Goal: Use online tool/utility: Utilize a website feature to perform a specific function

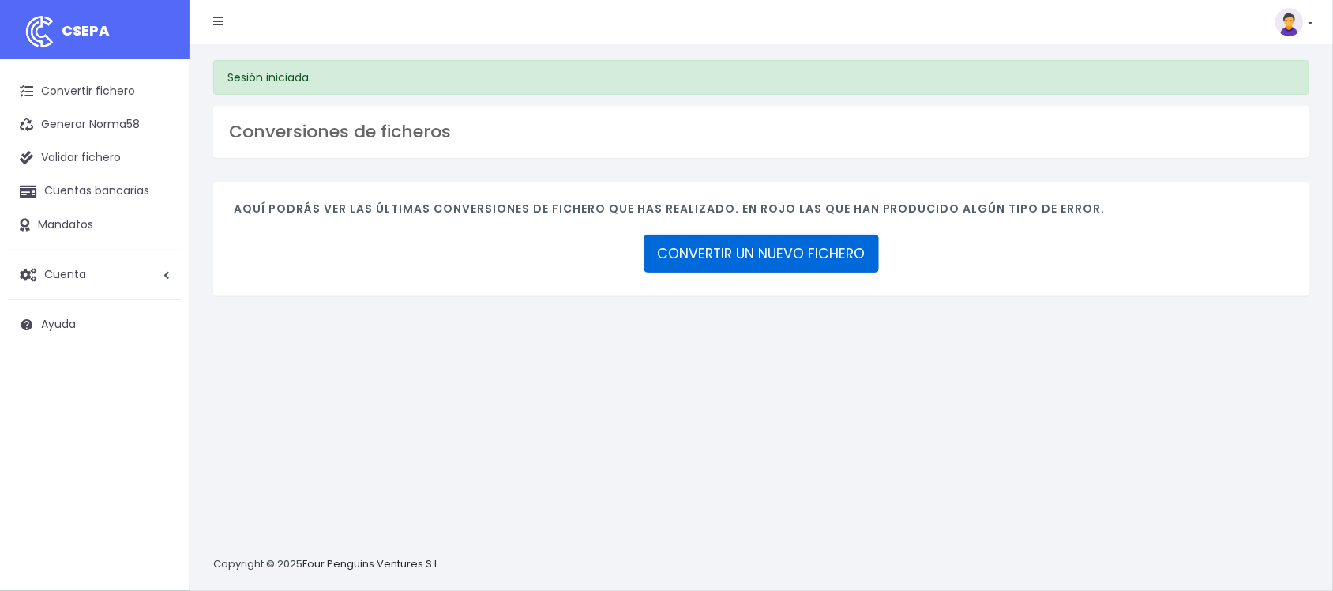
click at [812, 257] on link "CONVERTIR UN NUEVO FICHERO" at bounding box center [761, 254] width 235 height 38
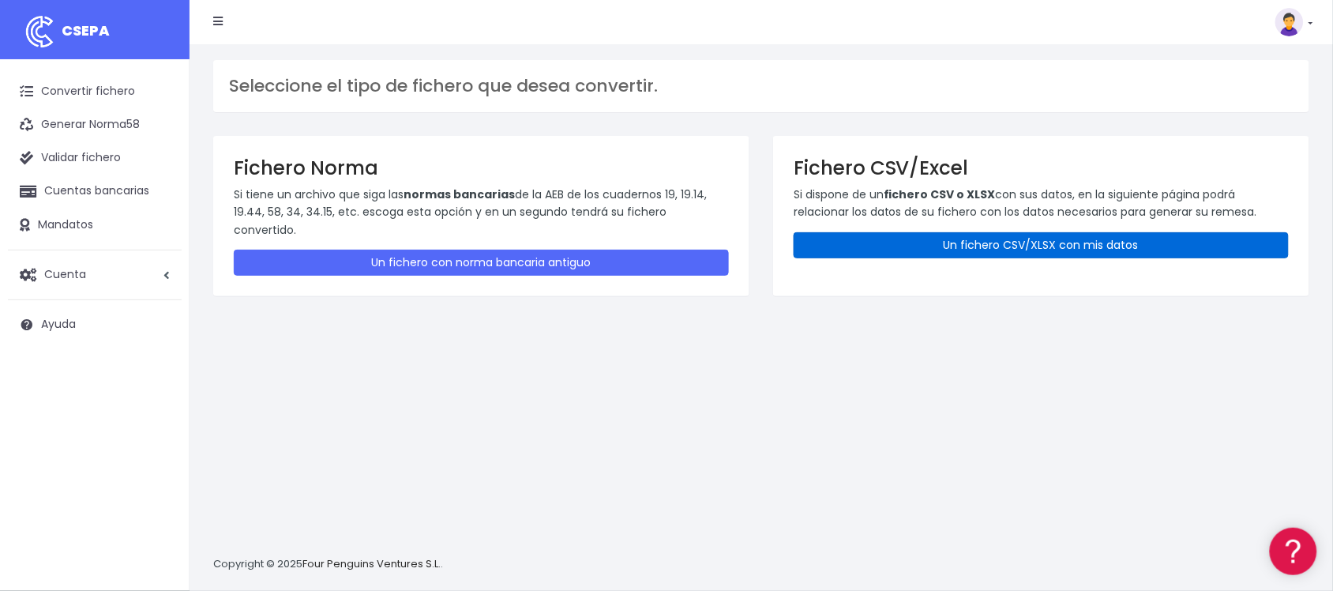
click at [966, 233] on link "Un fichero CSV/XLSX con mis datos" at bounding box center [1041, 245] width 495 height 26
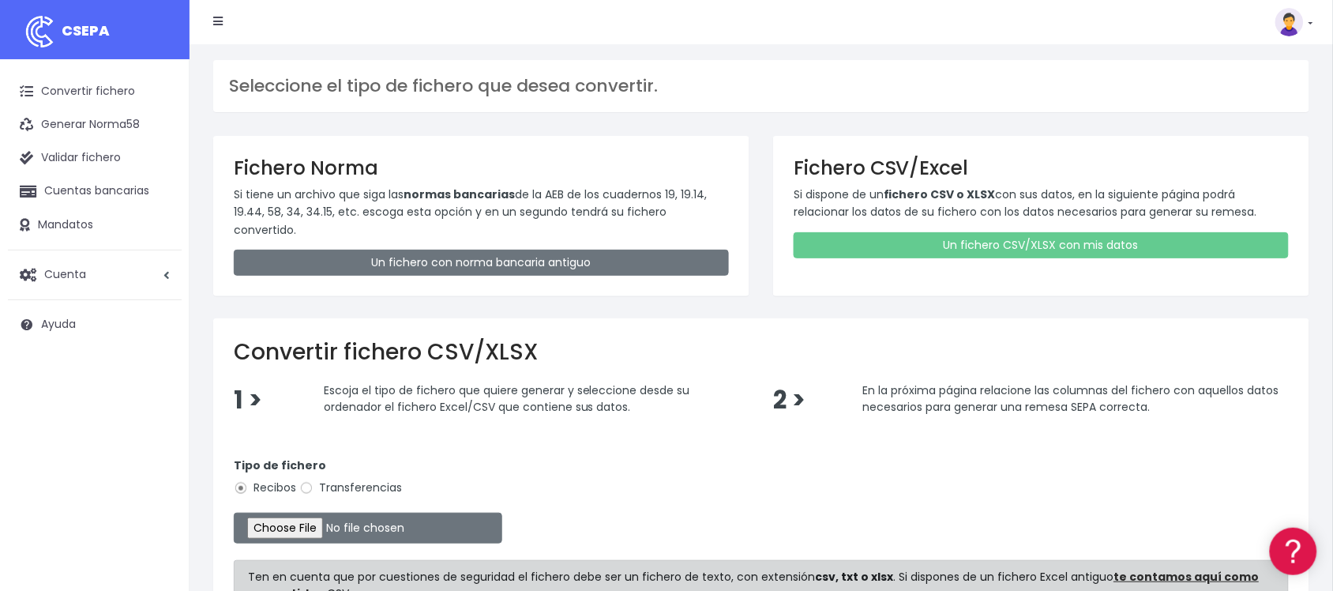
click at [346, 479] on label "Transferencias" at bounding box center [350, 487] width 103 height 17
click at [314, 481] on input "Transferencias" at bounding box center [306, 488] width 14 height 14
radio input "true"
click at [321, 518] on input "file" at bounding box center [368, 528] width 269 height 31
type input "C:\fakepath\2510021 SESS BBVA FICHERO.xlsx"
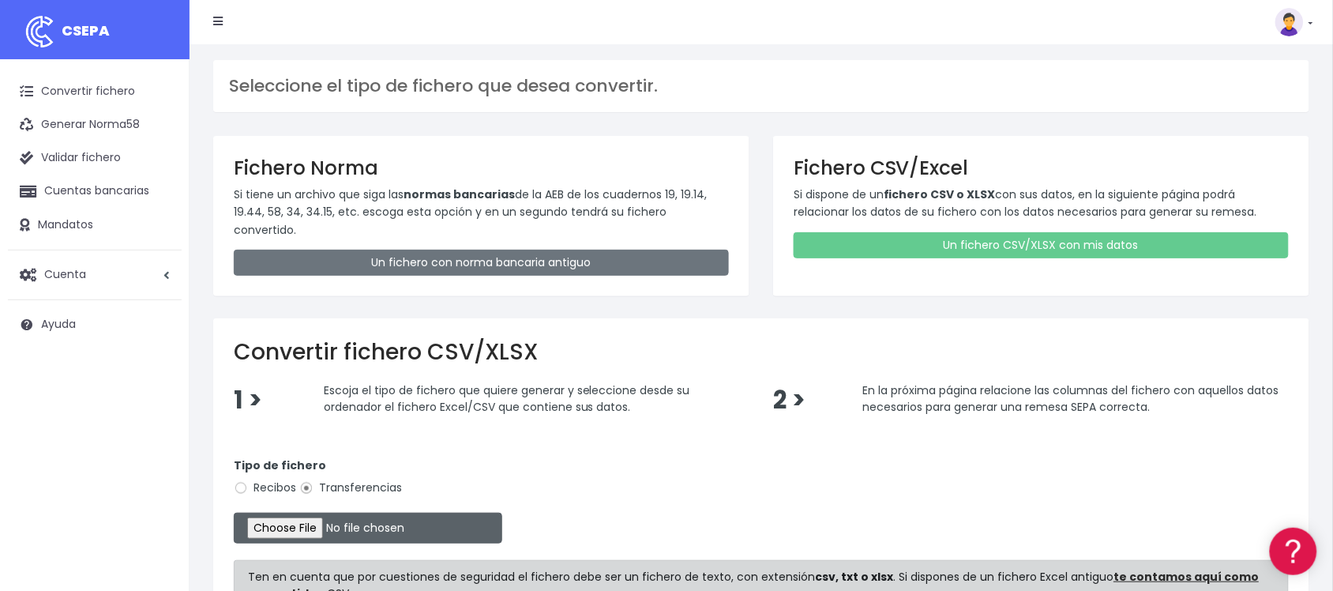
scroll to position [191, 0]
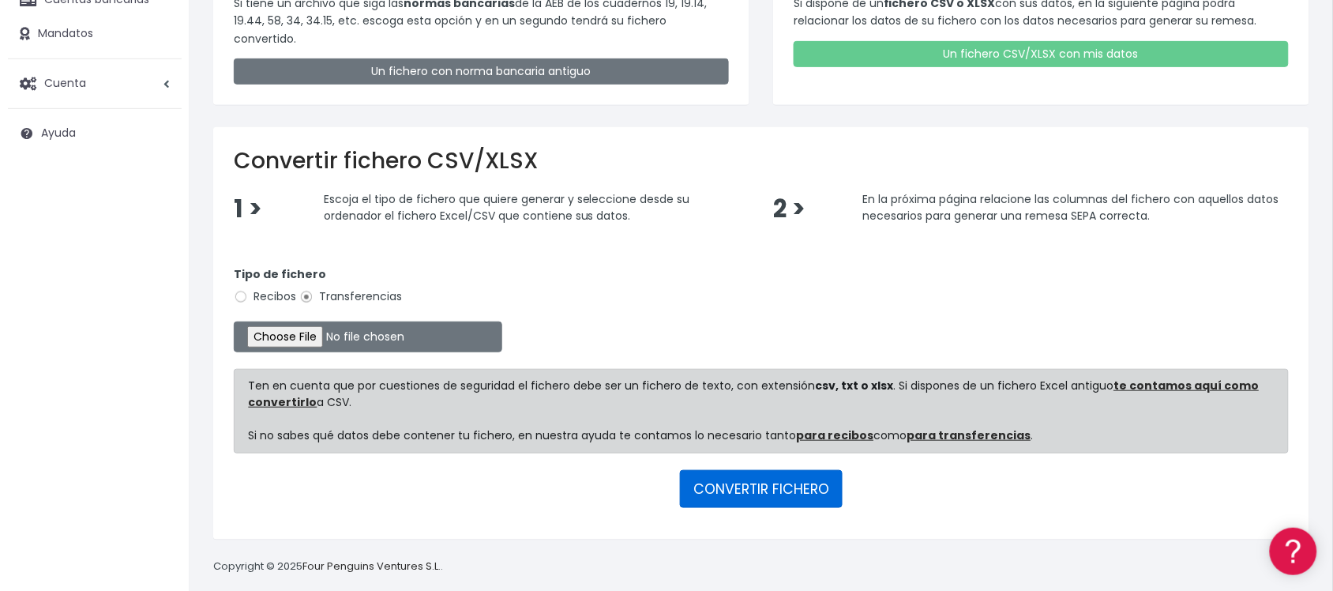
click at [794, 480] on button "CONVERTIR FICHERO" at bounding box center [761, 489] width 163 height 38
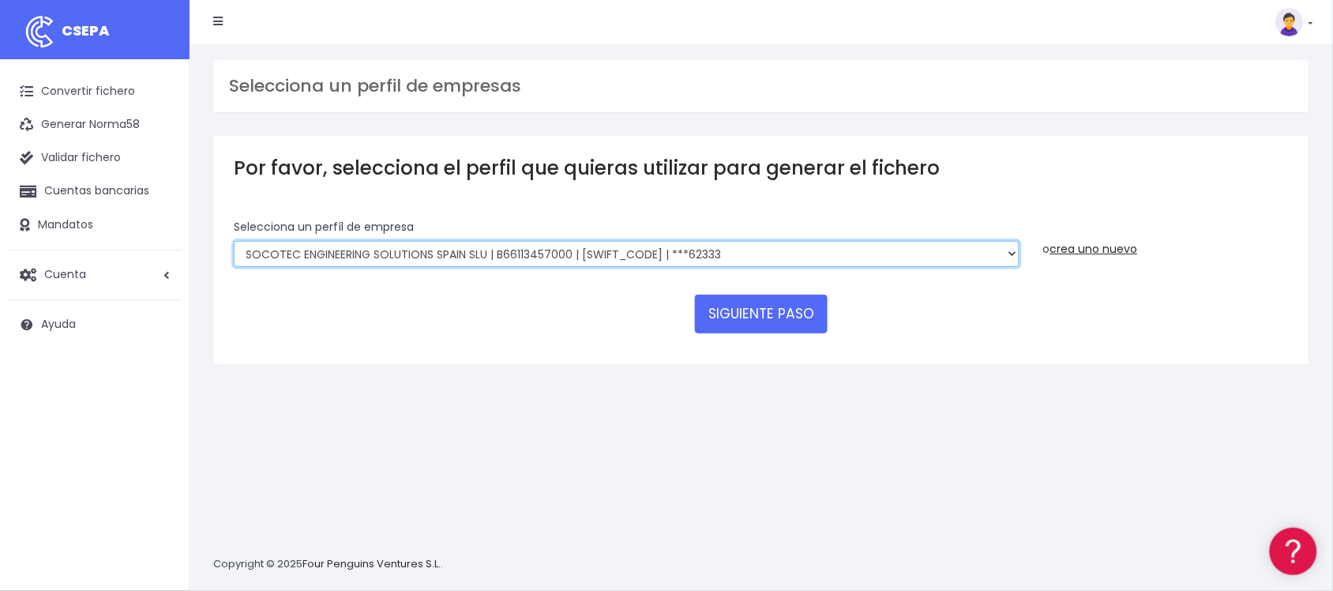
drag, startPoint x: 715, startPoint y: 241, endPoint x: 711, endPoint y: 254, distance: 14.0
click at [715, 241] on select "SOCOTEC ENGINEERING SOLUTIONS SPAIN SLU | B66113457000 | CAIXESBBXXX | ***45833…" at bounding box center [627, 254] width 786 height 27
select select "2712"
click at [234, 241] on select "SOCOTEC ENGINEERING SOLUTIONS SPAIN SLU | B66113457000 | CAIXESBBXXX | ***45833…" at bounding box center [627, 254] width 786 height 27
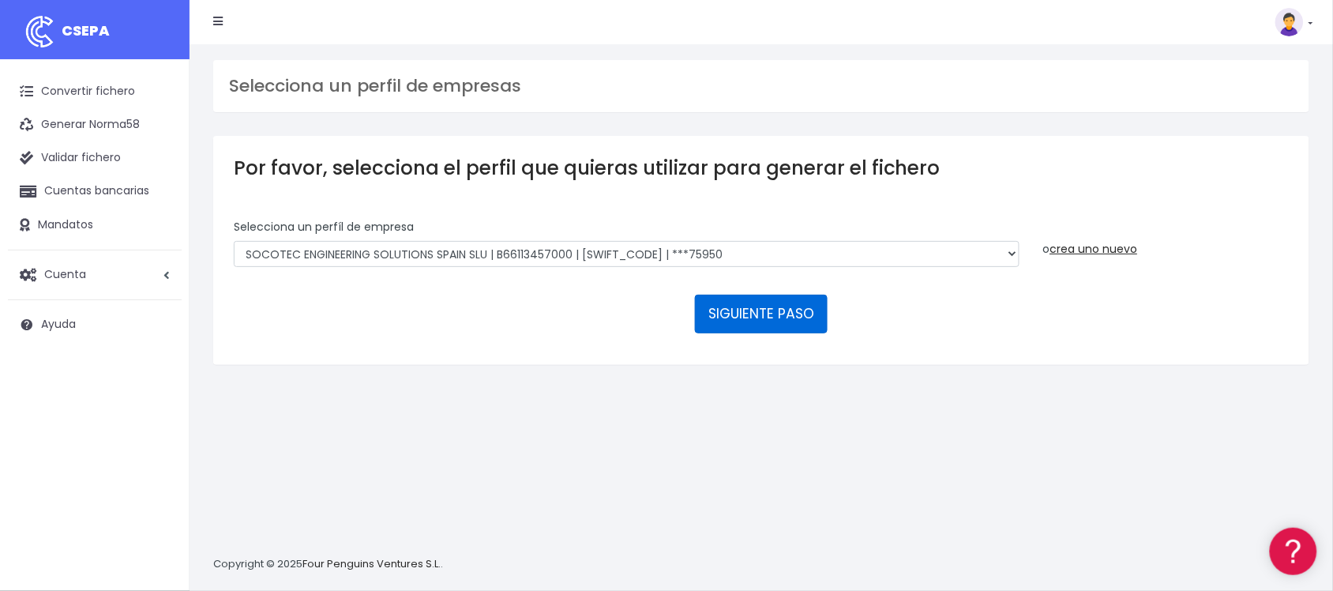
click at [760, 317] on button "SIGUIENTE PASO" at bounding box center [761, 314] width 133 height 38
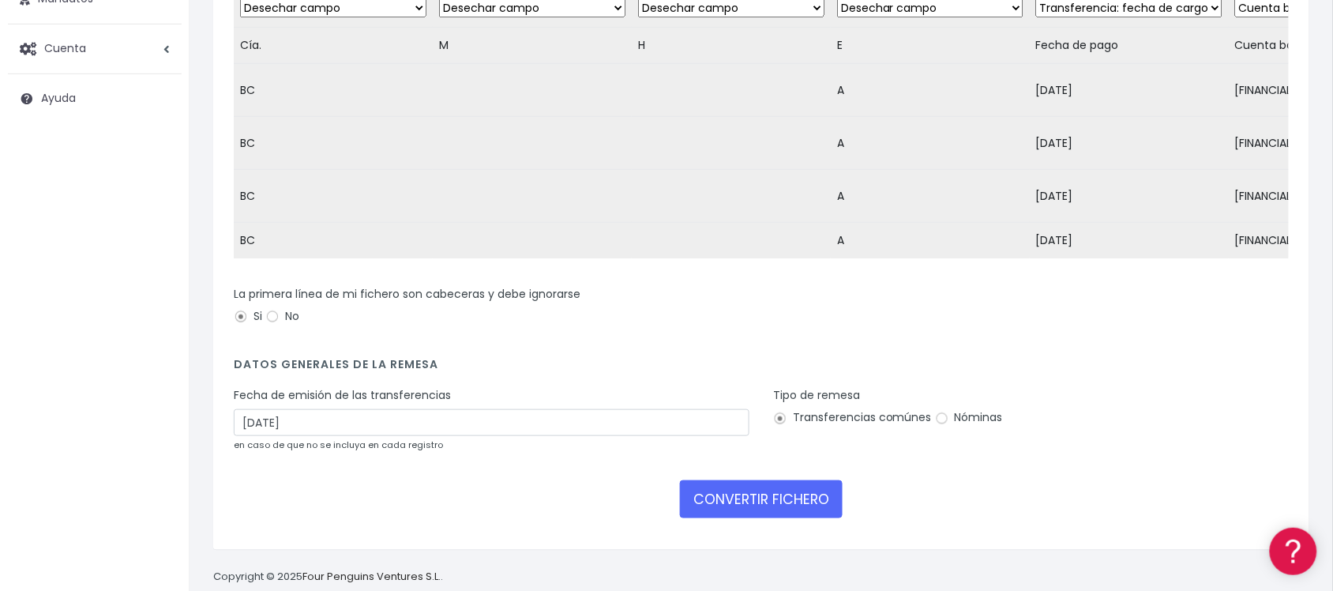
scroll to position [285, 0]
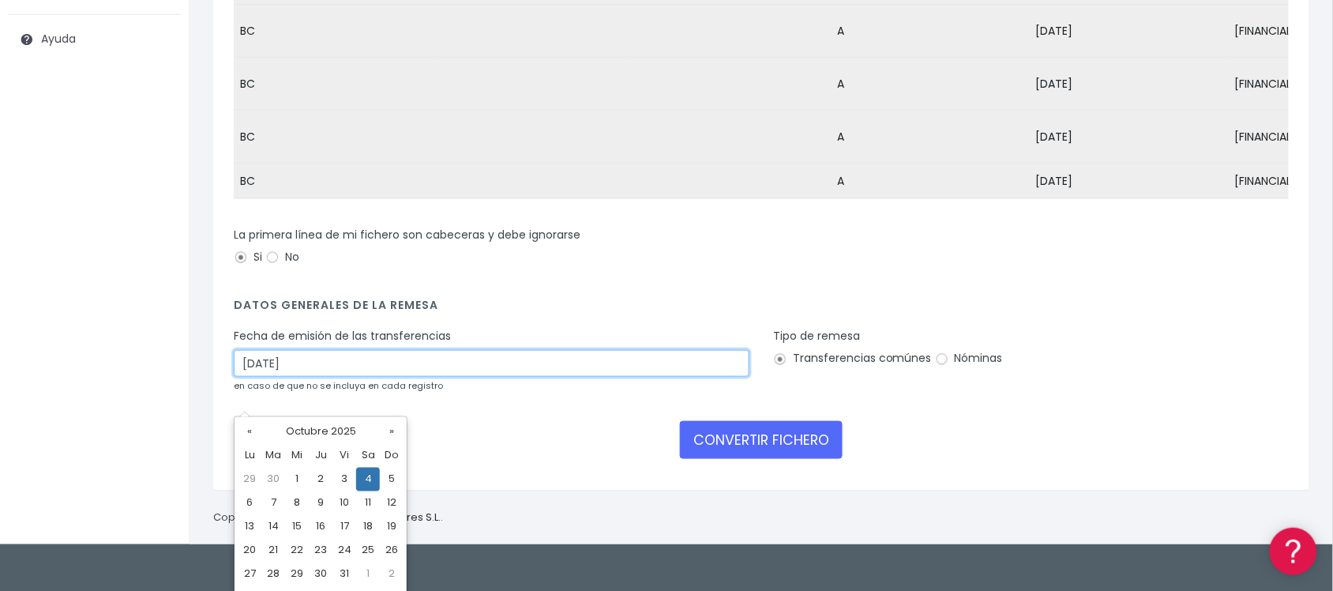
click at [408, 377] on input "[DATE]" at bounding box center [492, 363] width 516 height 27
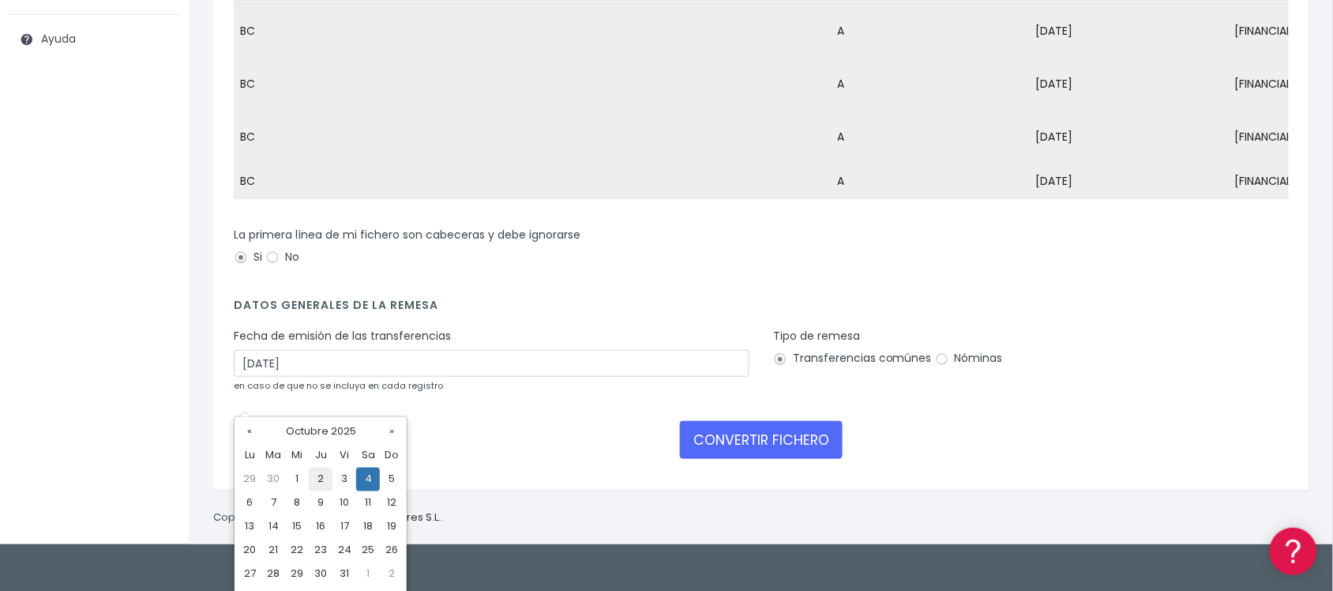
click at [321, 479] on td "2" at bounding box center [321, 480] width 24 height 24
type input "[DATE]"
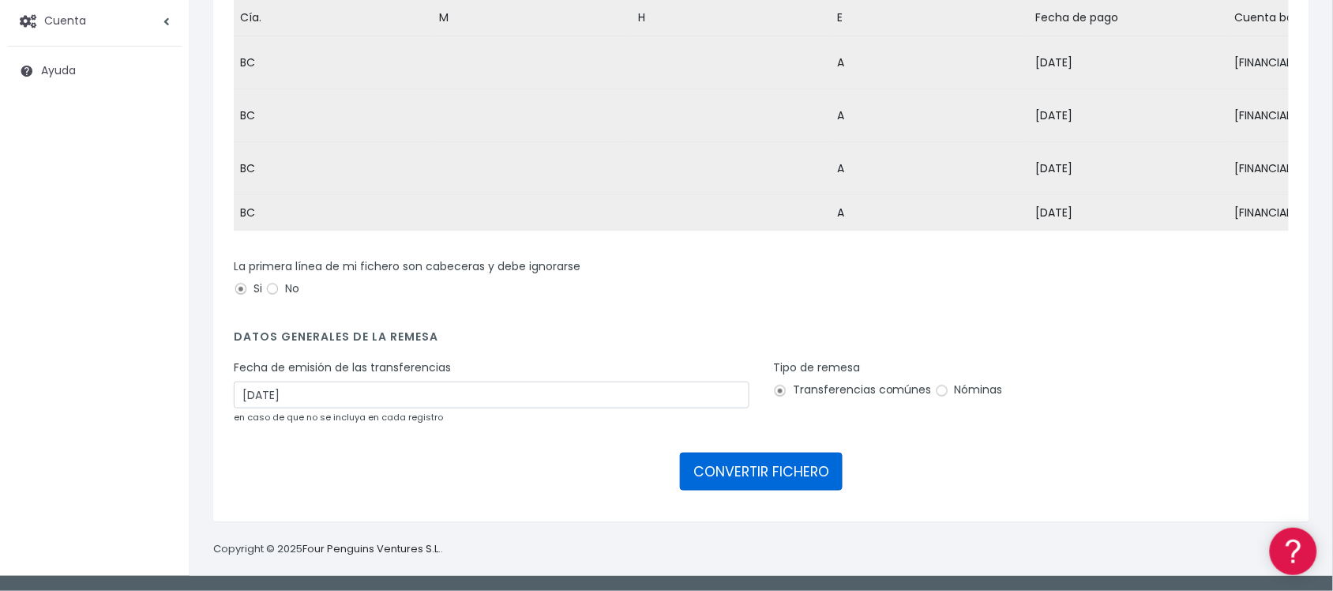
click at [715, 470] on button "CONVERTIR FICHERO" at bounding box center [761, 472] width 163 height 38
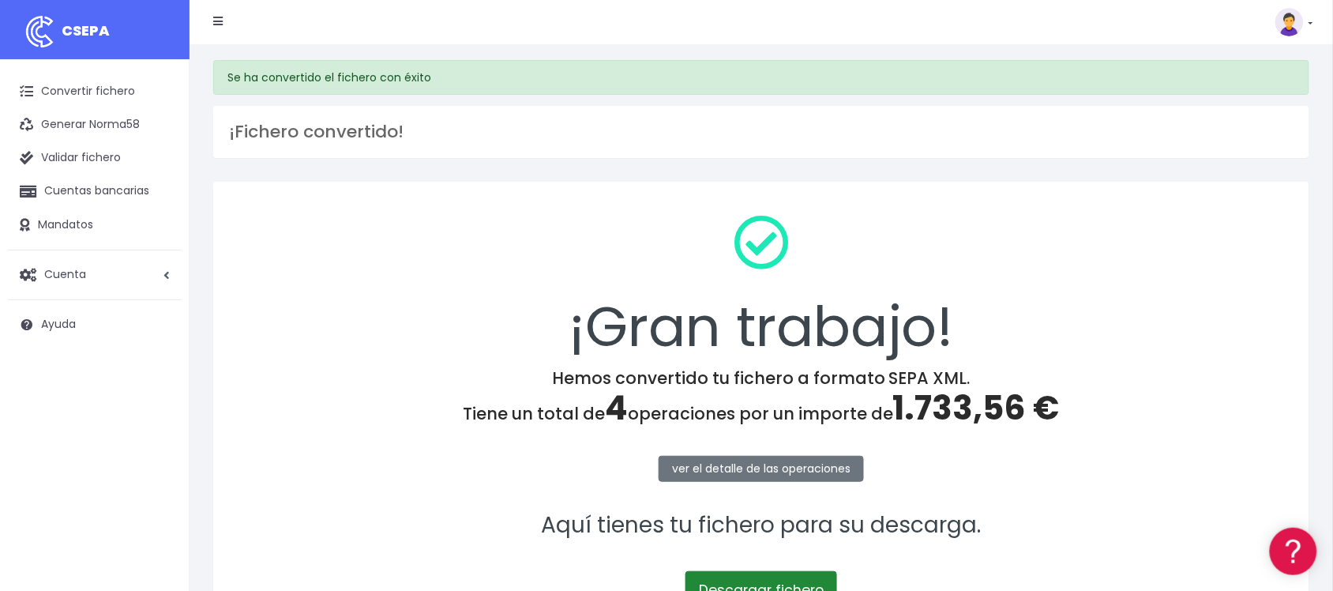
click at [748, 580] on link "Descargar fichero" at bounding box center [762, 590] width 152 height 38
click at [108, 96] on link "Convertir fichero" at bounding box center [95, 91] width 174 height 33
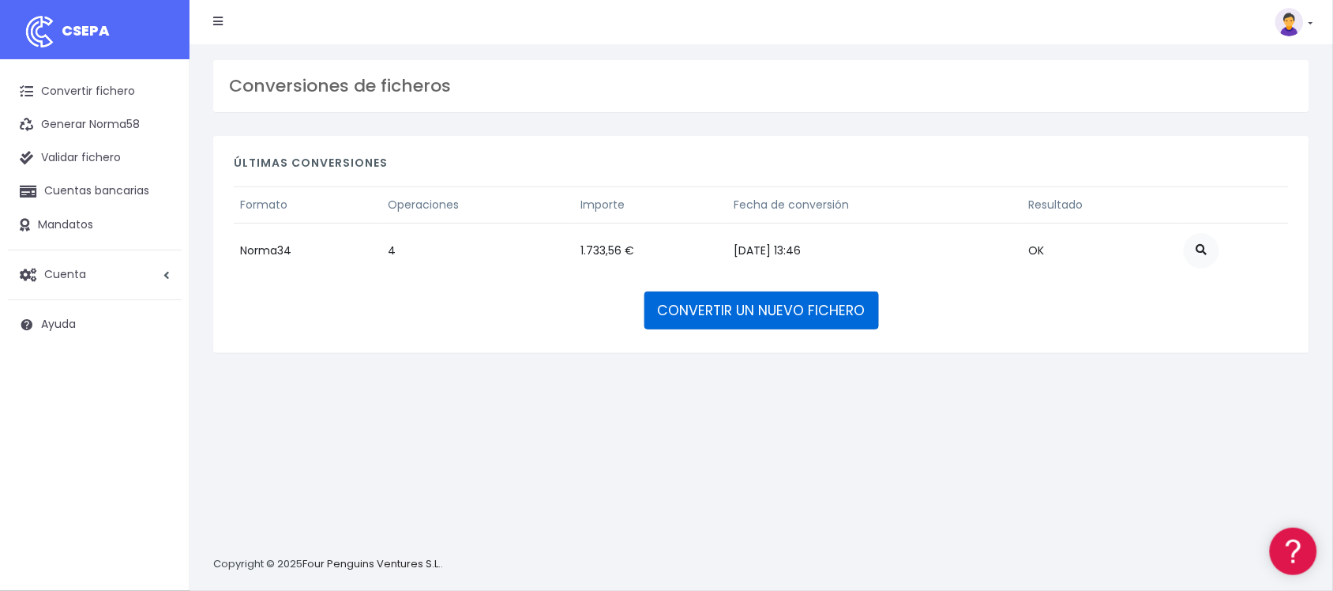
click at [721, 314] on link "CONVERTIR UN NUEVO FICHERO" at bounding box center [761, 310] width 235 height 38
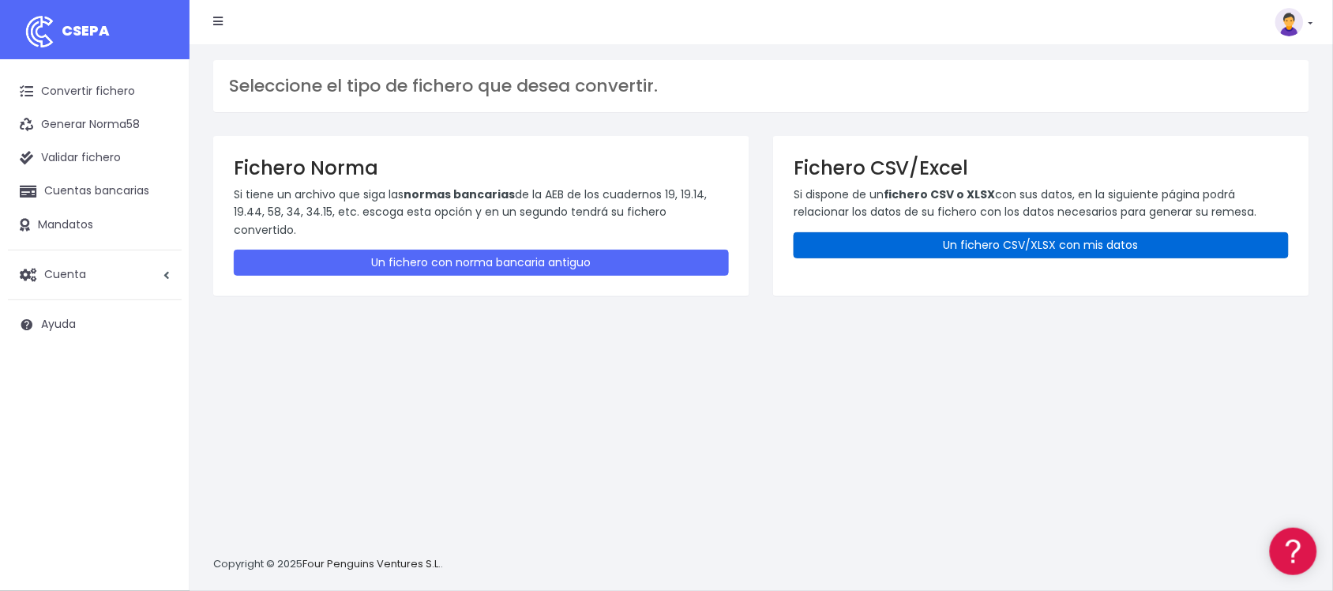
click at [893, 245] on link "Un fichero CSV/XLSX con mis datos" at bounding box center [1041, 245] width 495 height 26
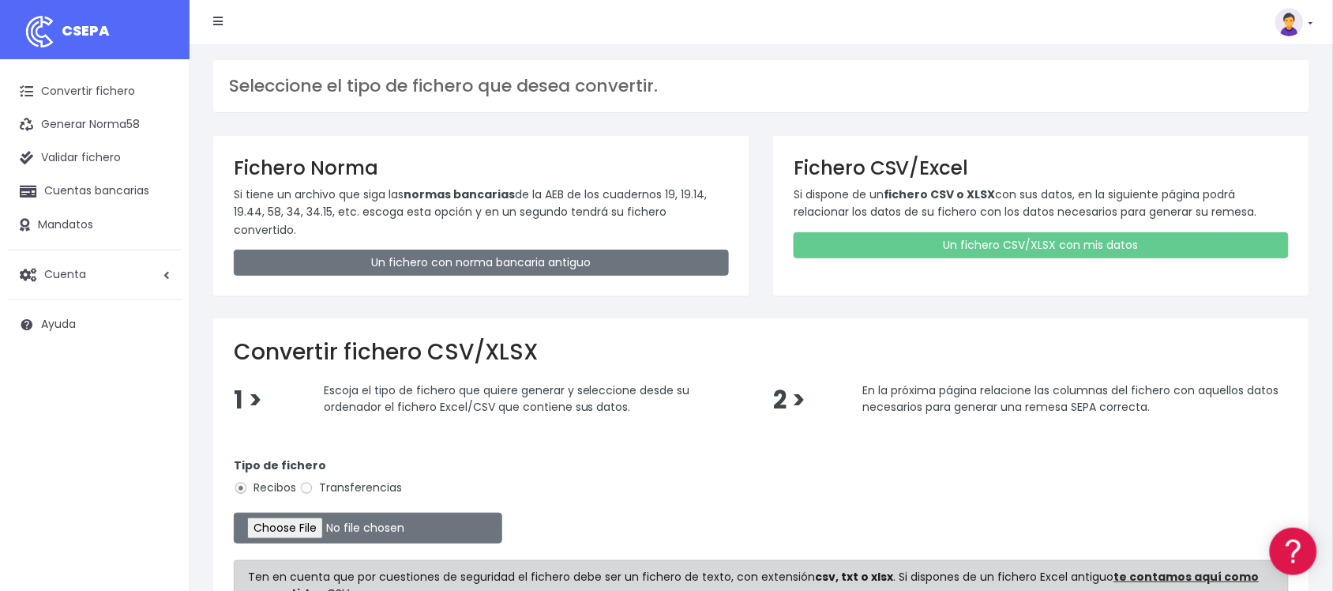
click at [326, 479] on label "Transferencias" at bounding box center [350, 487] width 103 height 17
click at [314, 481] on input "Transferencias" at bounding box center [306, 488] width 14 height 14
radio input "true"
click at [306, 513] on input "file" at bounding box center [368, 528] width 269 height 31
type input "C:\fakepath\2510022 EC BSAB FICHERO.xlsx"
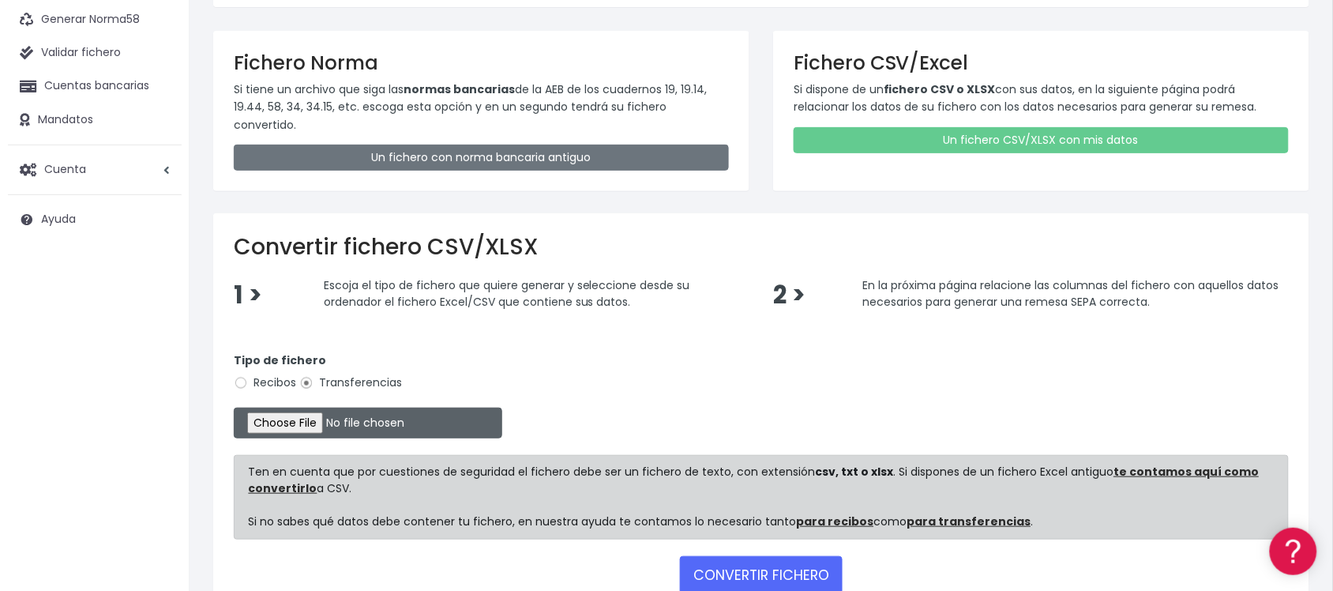
scroll to position [191, 0]
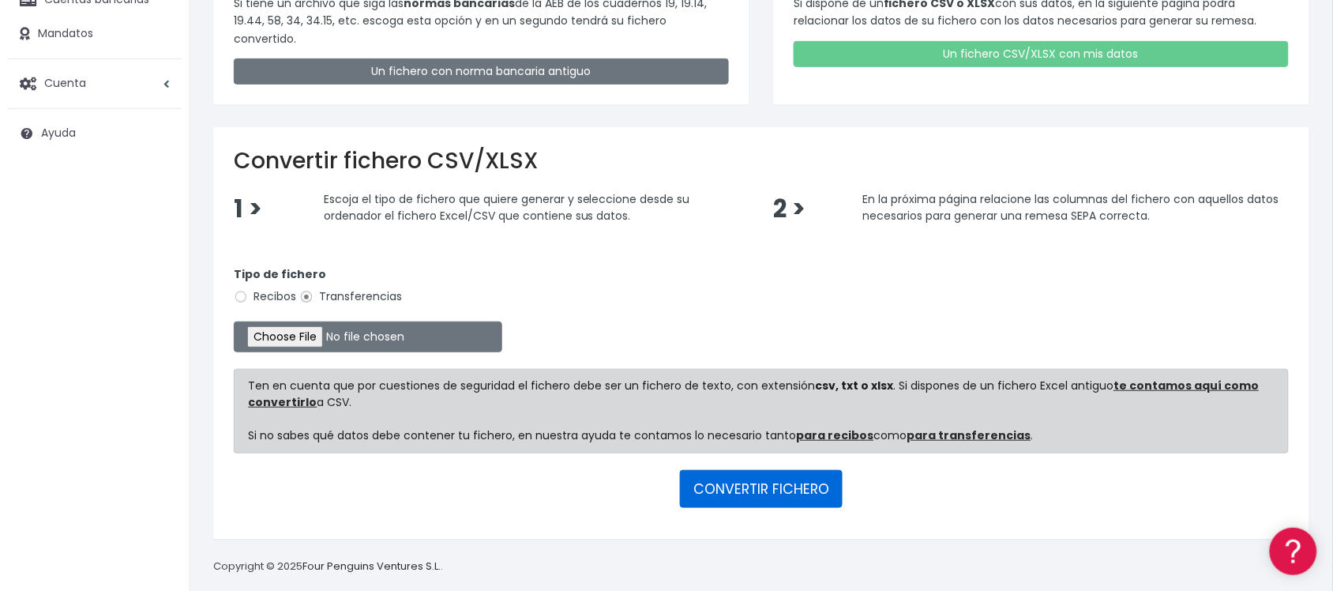
click at [794, 470] on button "CONVERTIR FICHERO" at bounding box center [761, 489] width 163 height 38
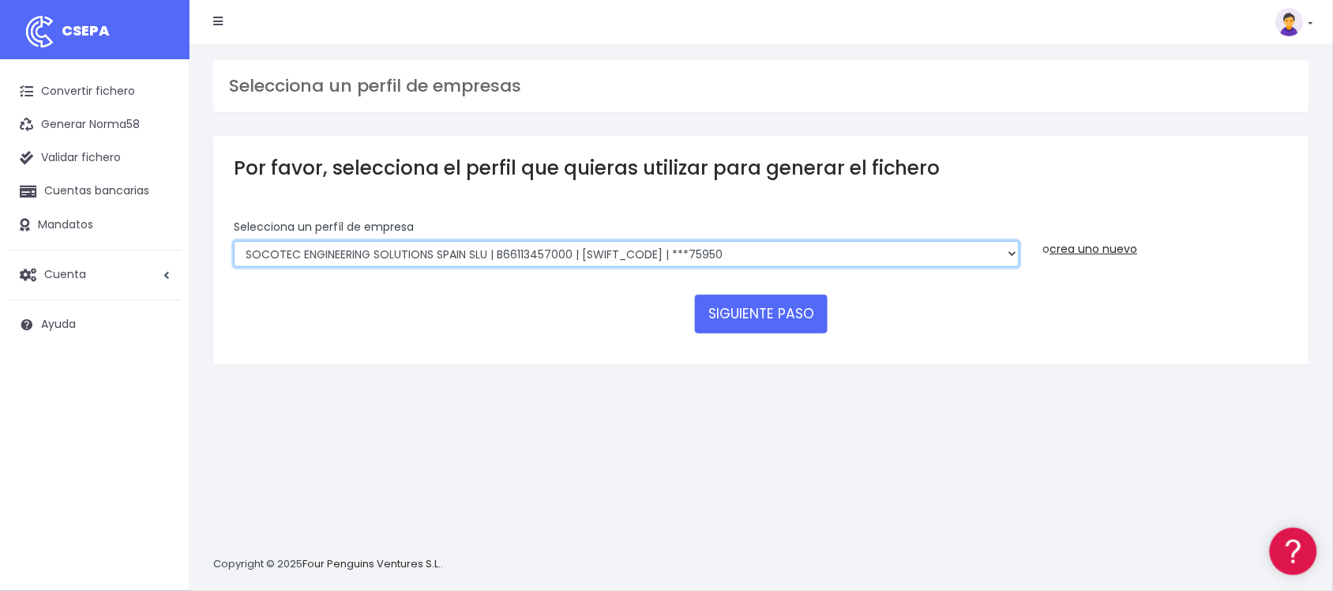
click at [644, 247] on select "SOCOTEC ENGINEERING SOLUTIONS SPAIN SLU | B66113457000 | CAIXESBBXXX | ***45833…" at bounding box center [627, 254] width 786 height 27
select select "2722"
click at [234, 241] on select "SOCOTEC ENGINEERING SOLUTIONS SPAIN SLU | B66113457000 | CAIXESBBXXX | ***45833…" at bounding box center [627, 254] width 786 height 27
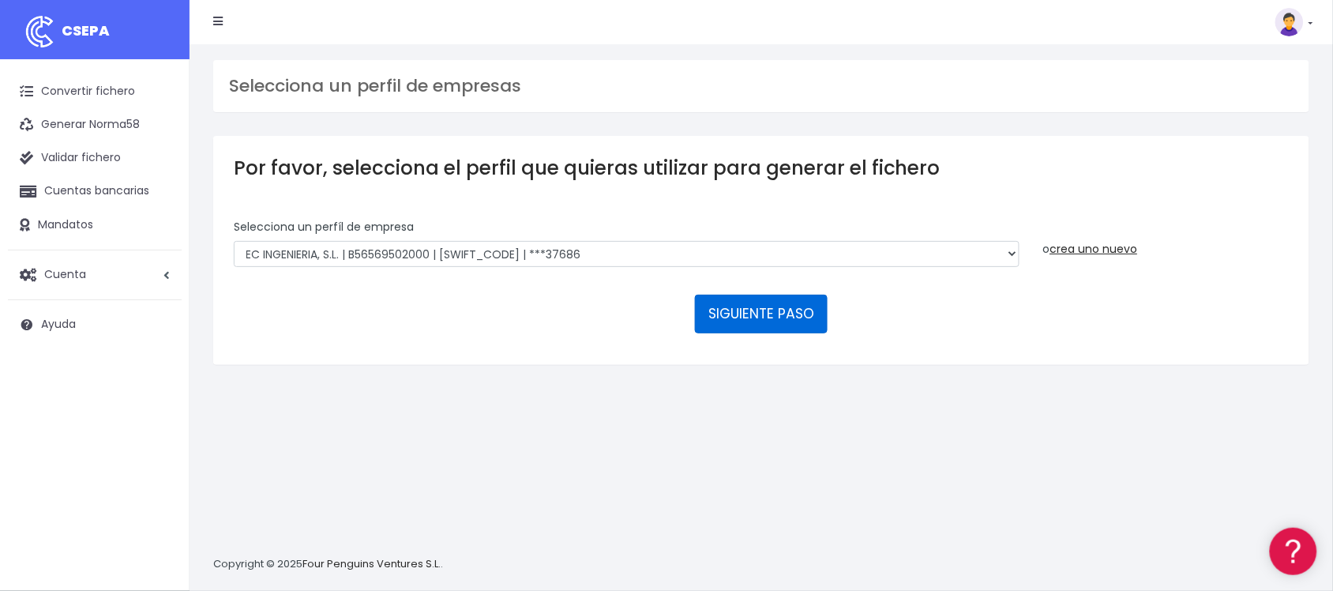
click at [735, 325] on button "SIGUIENTE PASO" at bounding box center [761, 314] width 133 height 38
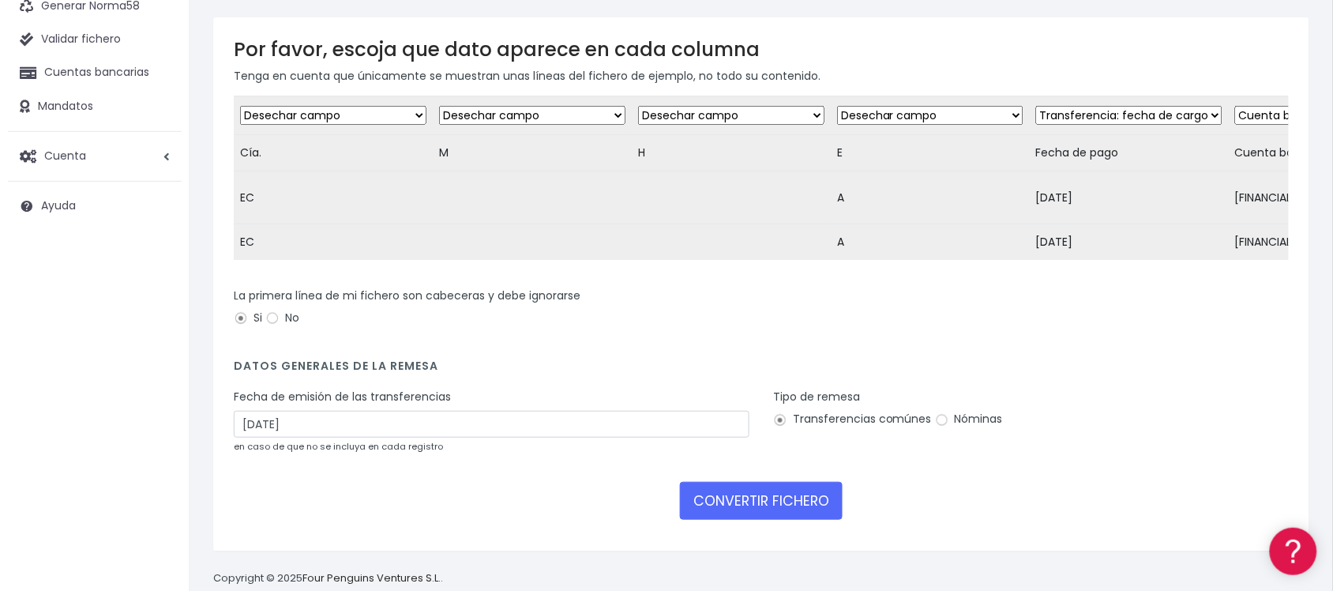
scroll to position [162, 0]
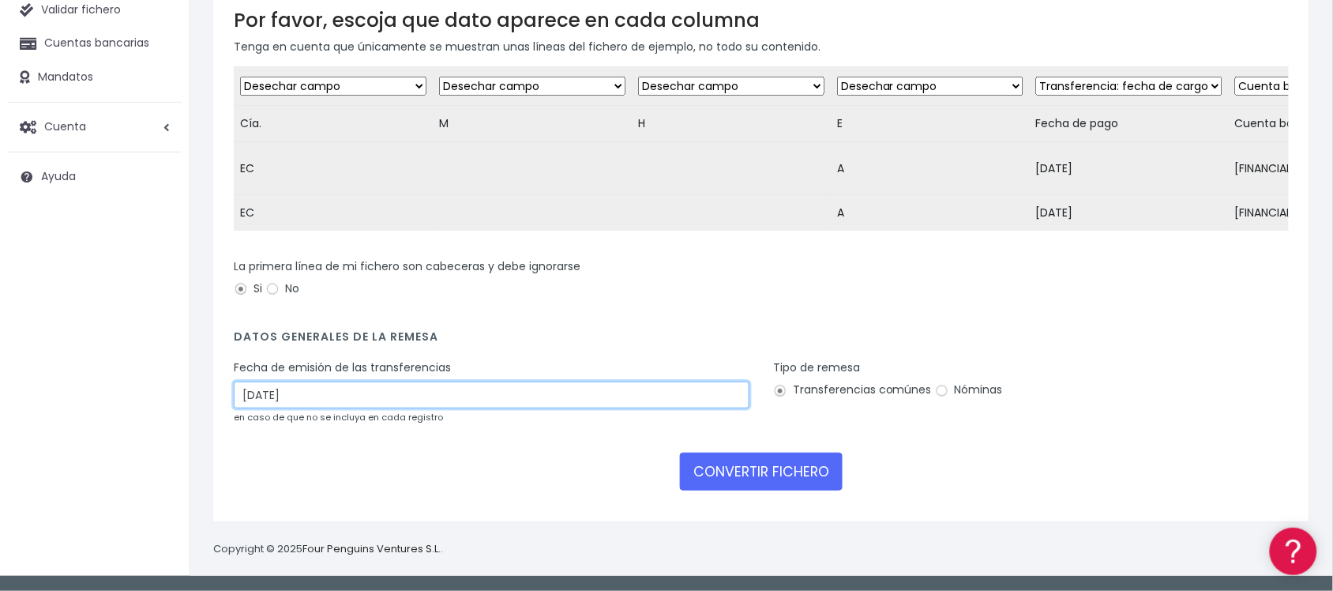
click at [562, 395] on input "[DATE]" at bounding box center [492, 394] width 516 height 27
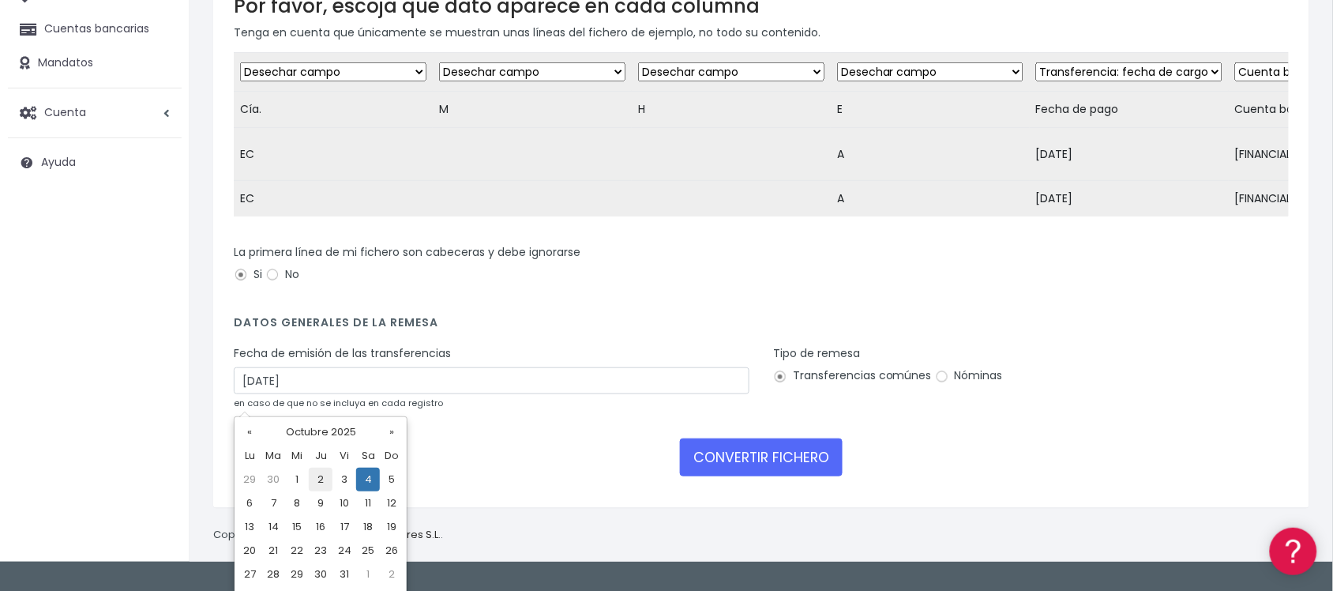
click at [314, 475] on td "2" at bounding box center [321, 480] width 24 height 24
type input "[DATE]"
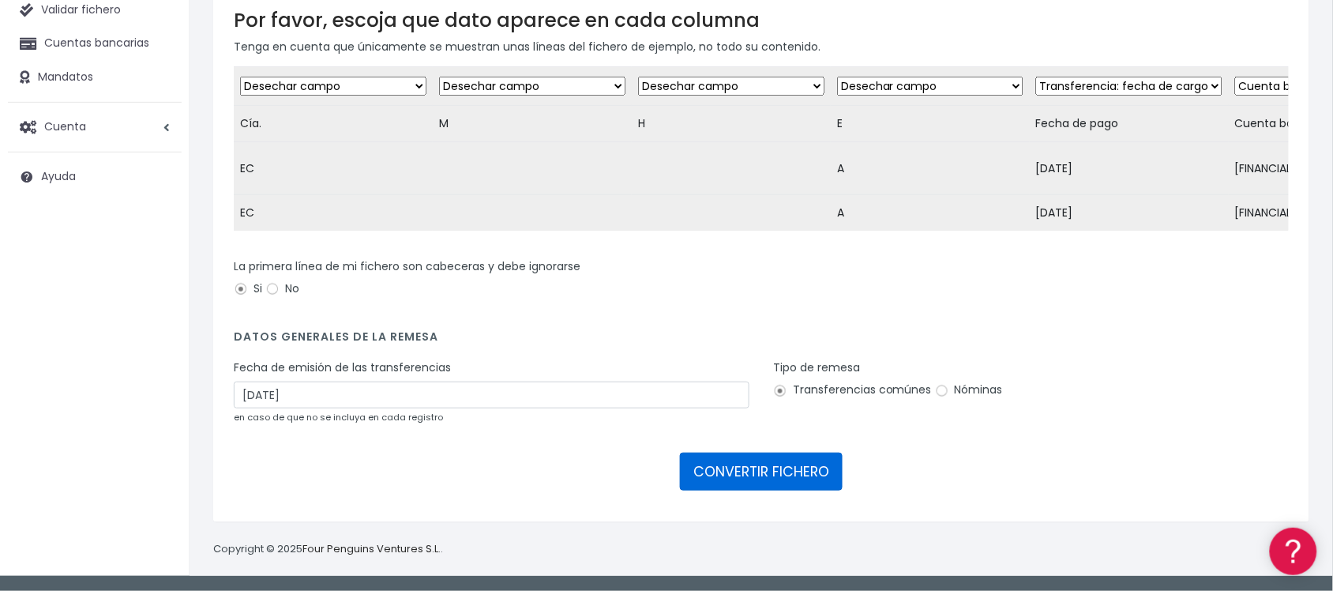
click at [774, 464] on button "CONVERTIR FICHERO" at bounding box center [761, 472] width 163 height 38
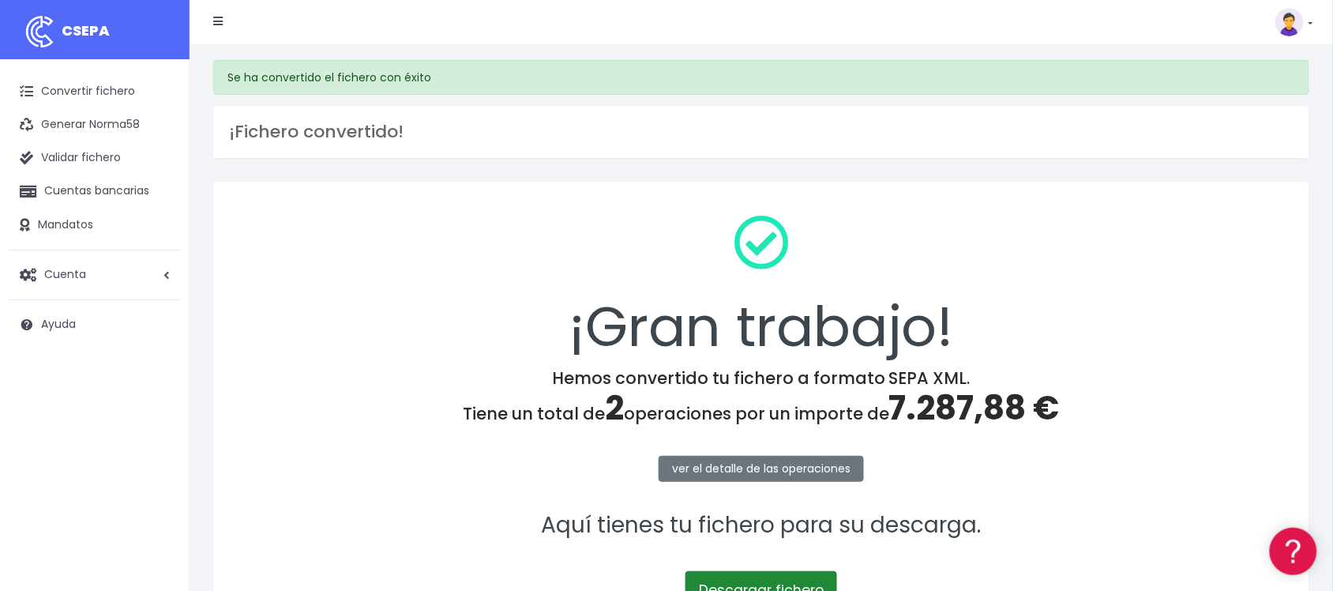
click at [734, 571] on link "Descargar fichero" at bounding box center [762, 590] width 152 height 38
